Goal: Understand process/instructions

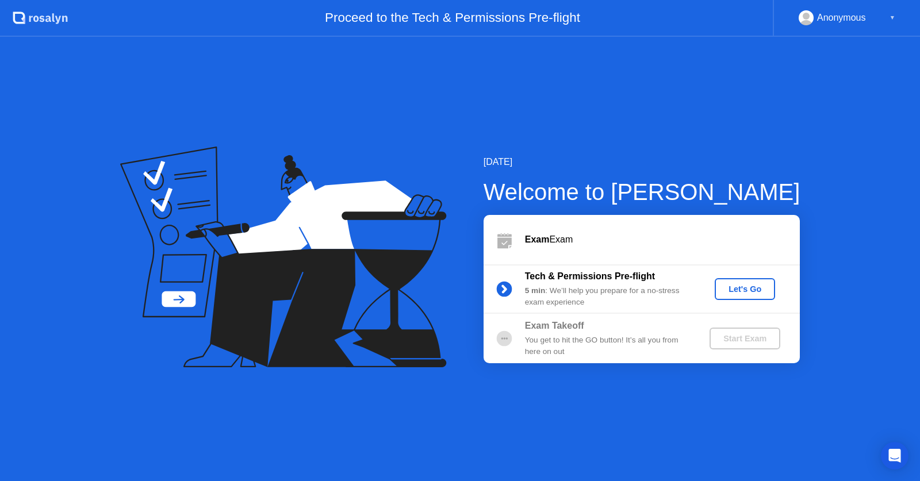
click at [742, 291] on div "Let's Go" at bounding box center [744, 289] width 51 height 9
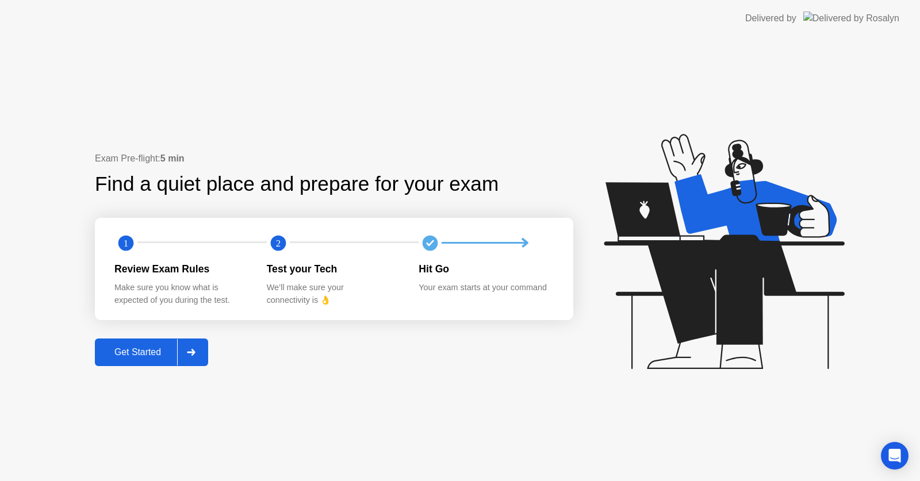
click at [114, 353] on div "Get Started" at bounding box center [137, 352] width 79 height 10
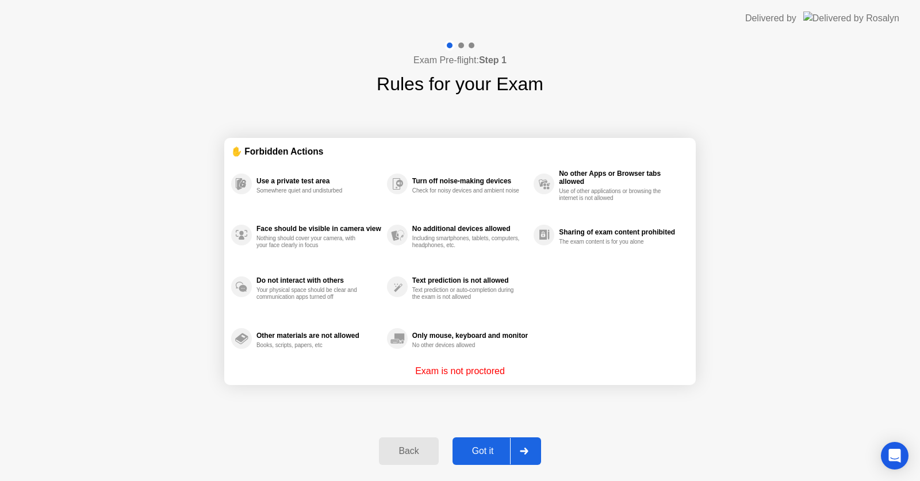
click at [483, 454] on div "Got it" at bounding box center [483, 451] width 54 height 10
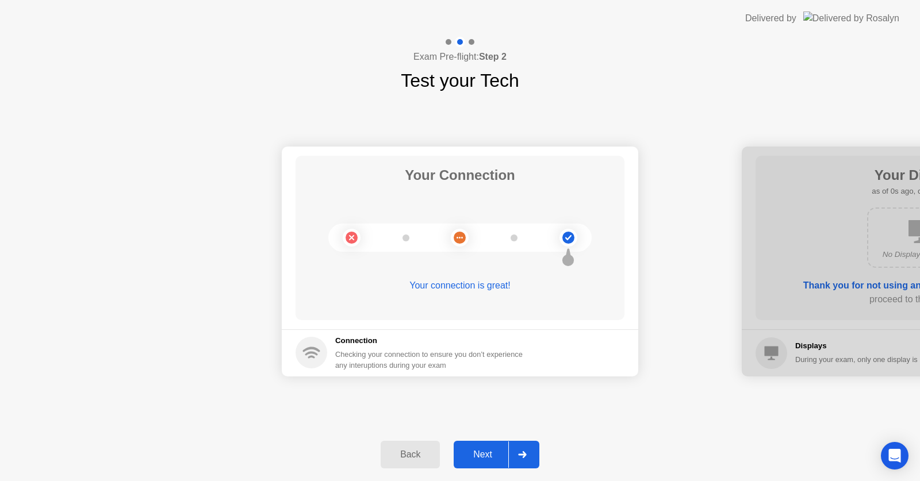
click at [482, 454] on div "Next" at bounding box center [482, 454] width 51 height 10
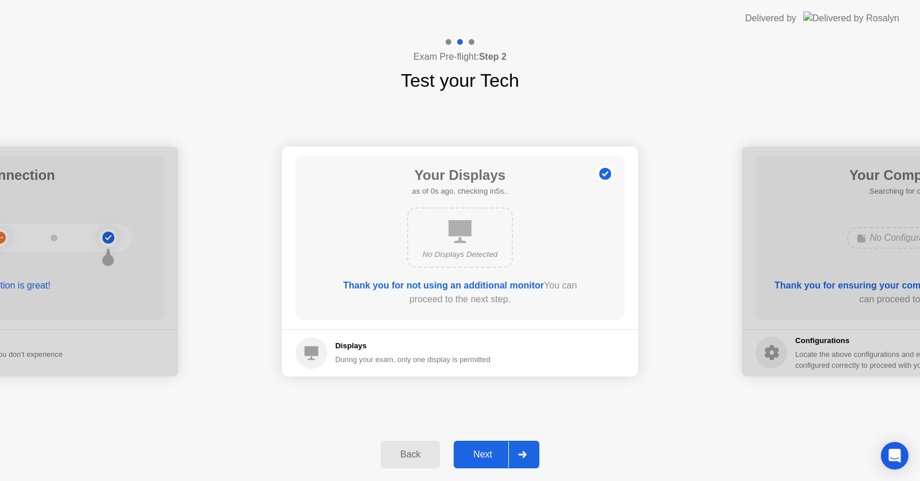
click at [482, 454] on div "Next" at bounding box center [482, 454] width 51 height 10
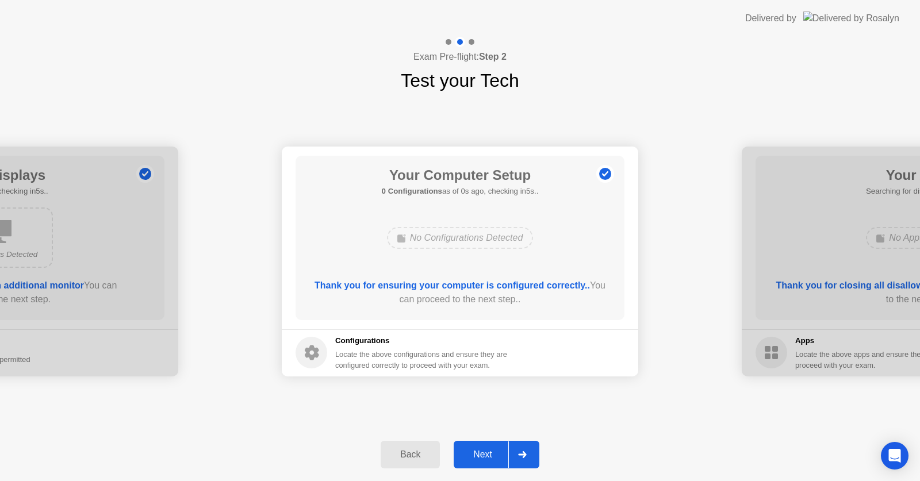
click at [482, 454] on div "Next" at bounding box center [482, 454] width 51 height 10
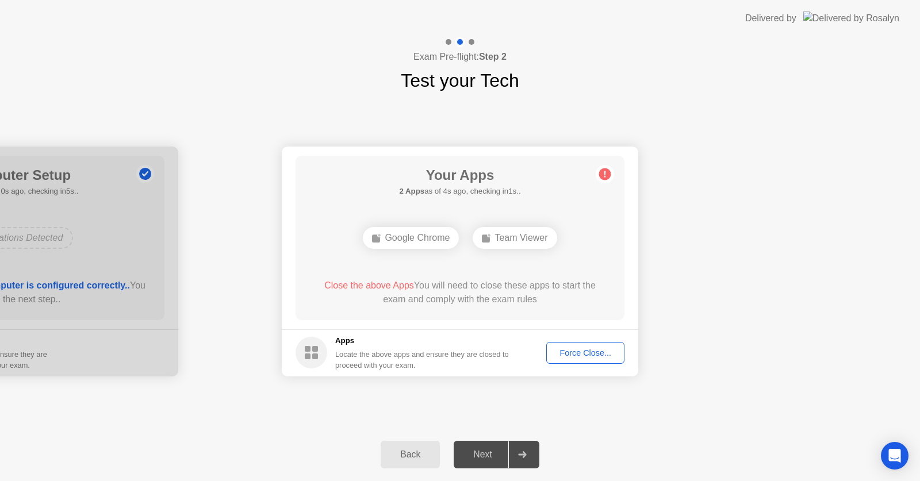
click at [600, 352] on div "Force Close..." at bounding box center [585, 352] width 70 height 9
